Goal: Transaction & Acquisition: Obtain resource

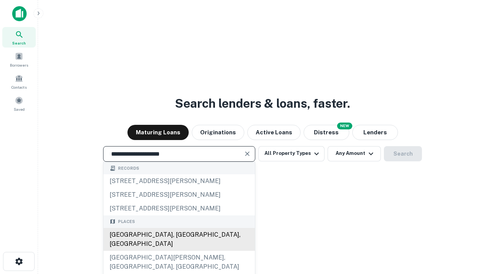
click at [179, 251] on div "Santa Monica, CA, USA" at bounding box center [179, 239] width 151 height 23
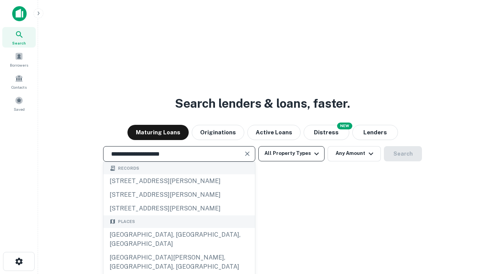
type input "**********"
click at [292, 153] on button "All Property Types" at bounding box center [291, 153] width 66 height 15
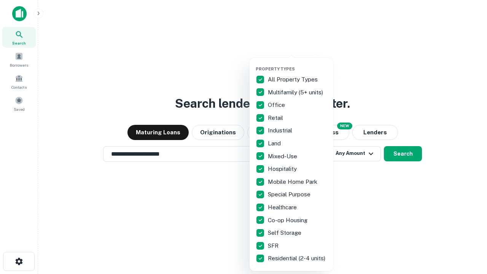
click at [298, 64] on button "button" at bounding box center [298, 64] width 84 height 0
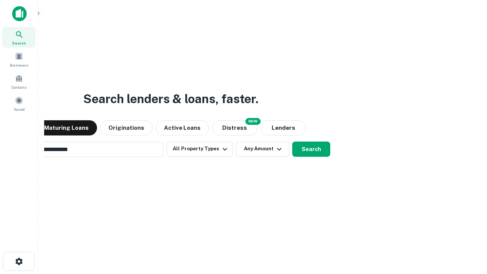
scroll to position [12, 0]
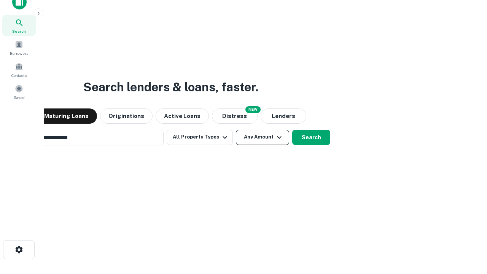
click at [236, 130] on button "Any Amount" at bounding box center [262, 137] width 53 height 15
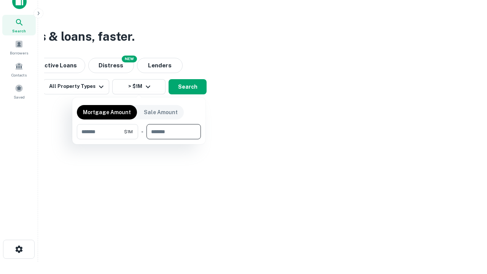
type input "*******"
click at [139, 139] on button "button" at bounding box center [139, 139] width 124 height 0
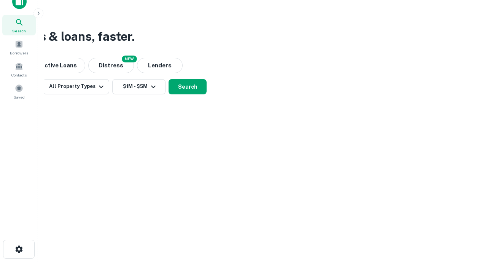
scroll to position [12, 0]
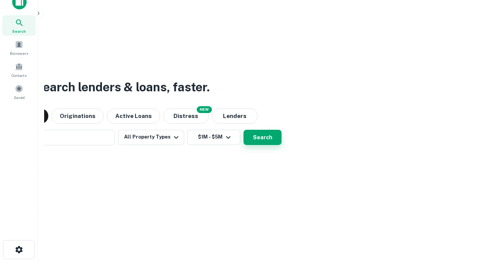
click at [244, 130] on button "Search" at bounding box center [263, 137] width 38 height 15
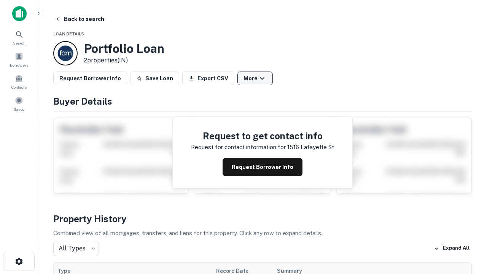
click at [255, 78] on button "More" at bounding box center [255, 79] width 35 height 14
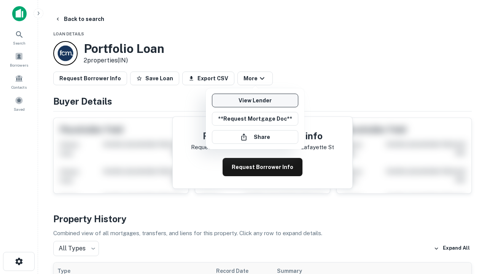
click at [255, 100] on link "View Lender" at bounding box center [255, 101] width 86 height 14
